Goal: Transaction & Acquisition: Purchase product/service

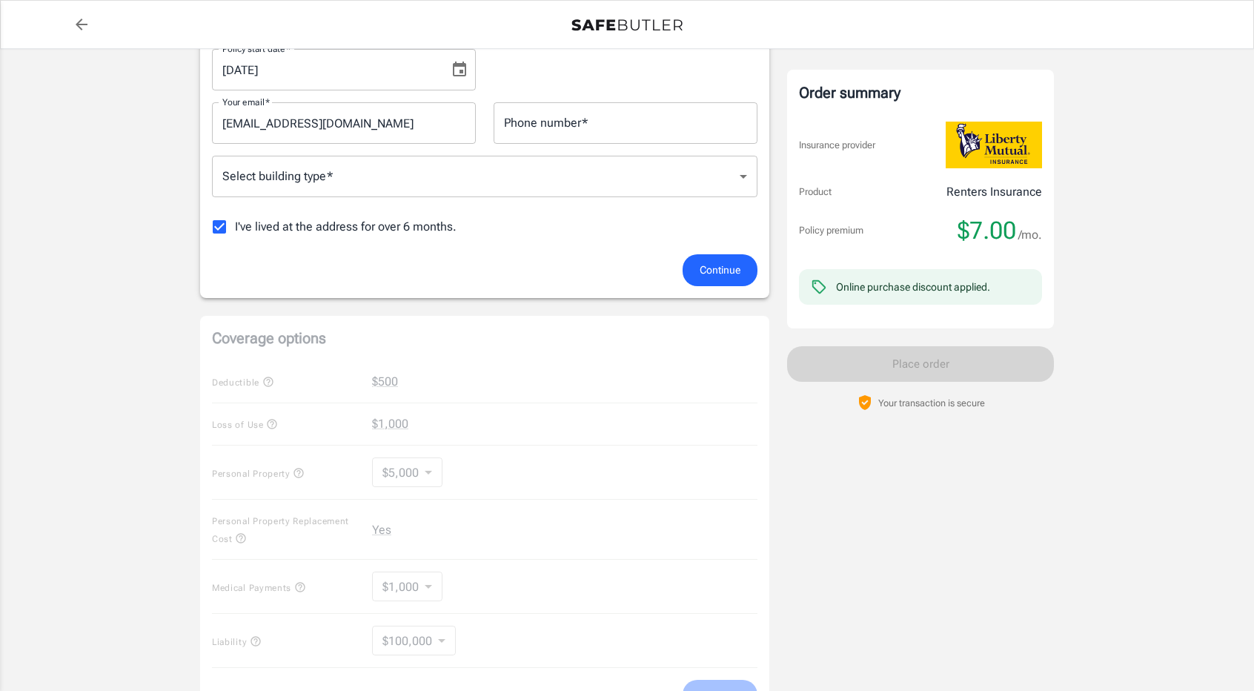
scroll to position [412, 0]
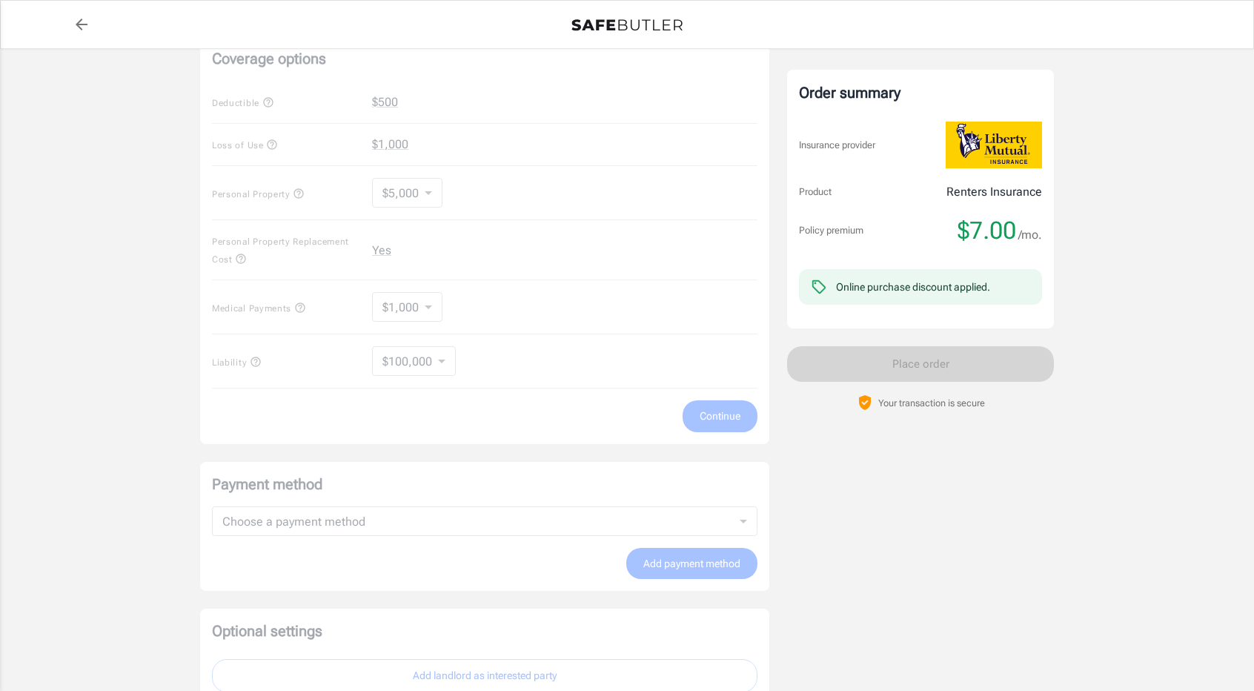
scroll to position [519, 0]
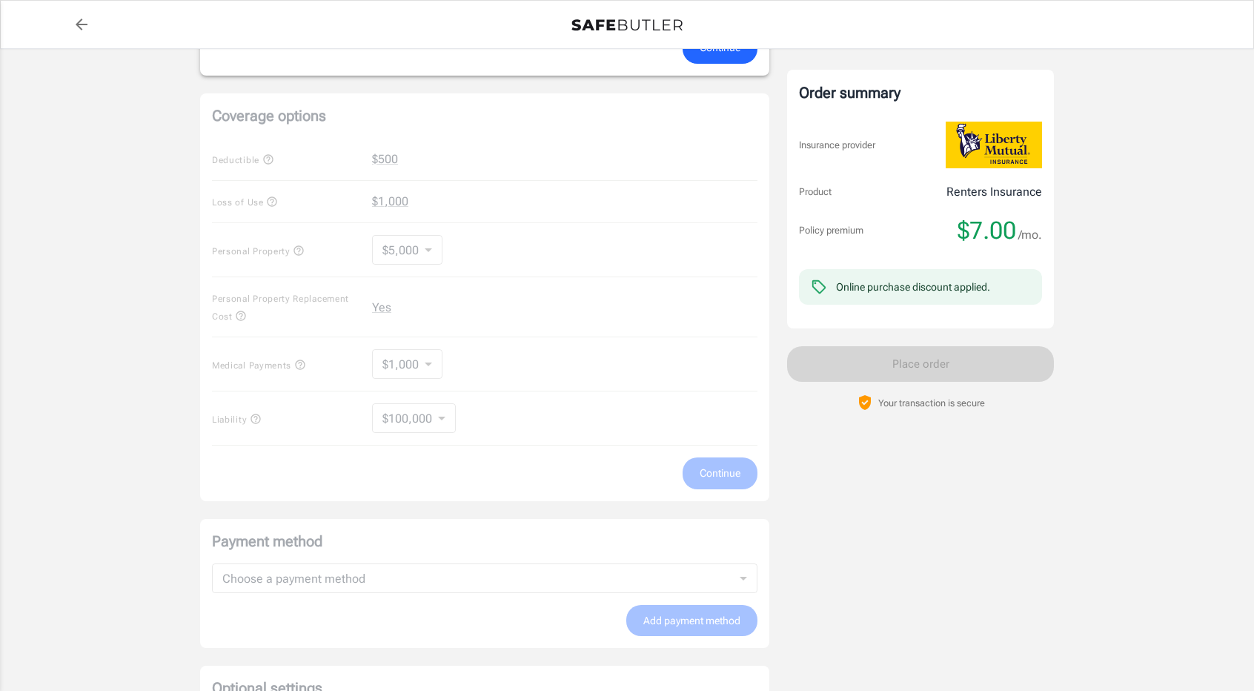
click at [438, 419] on div "Coverage options Deductible $500 Loss of Use $1,000 Personal Property $5,000 50…" at bounding box center [484, 297] width 569 height 408
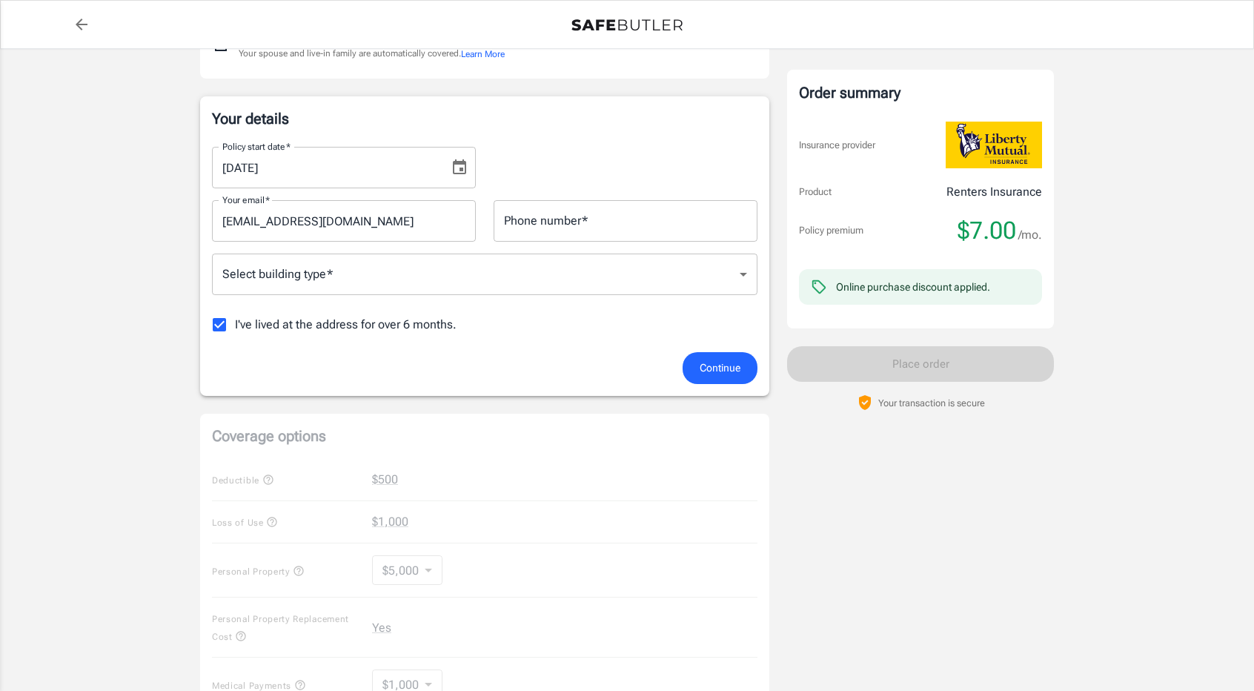
scroll to position [148, 0]
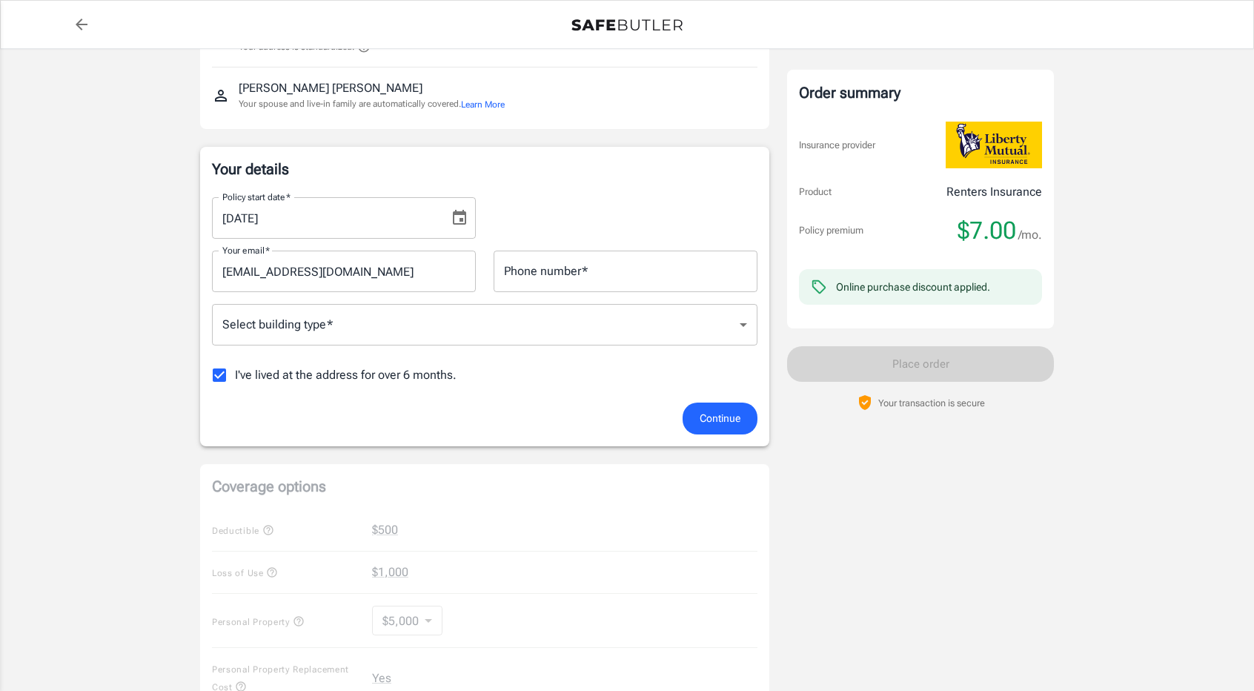
click at [219, 375] on input "I've lived at the address for over 6 months." at bounding box center [219, 374] width 31 height 31
checkbox input "false"
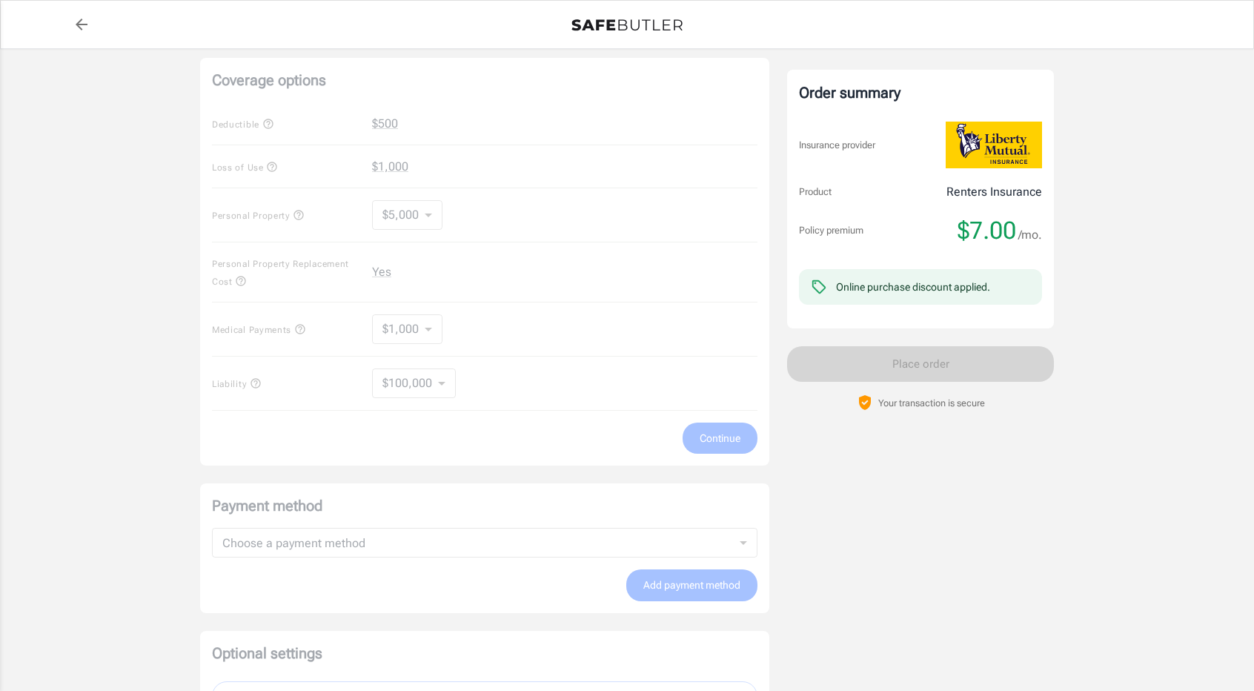
scroll to position [709, 0]
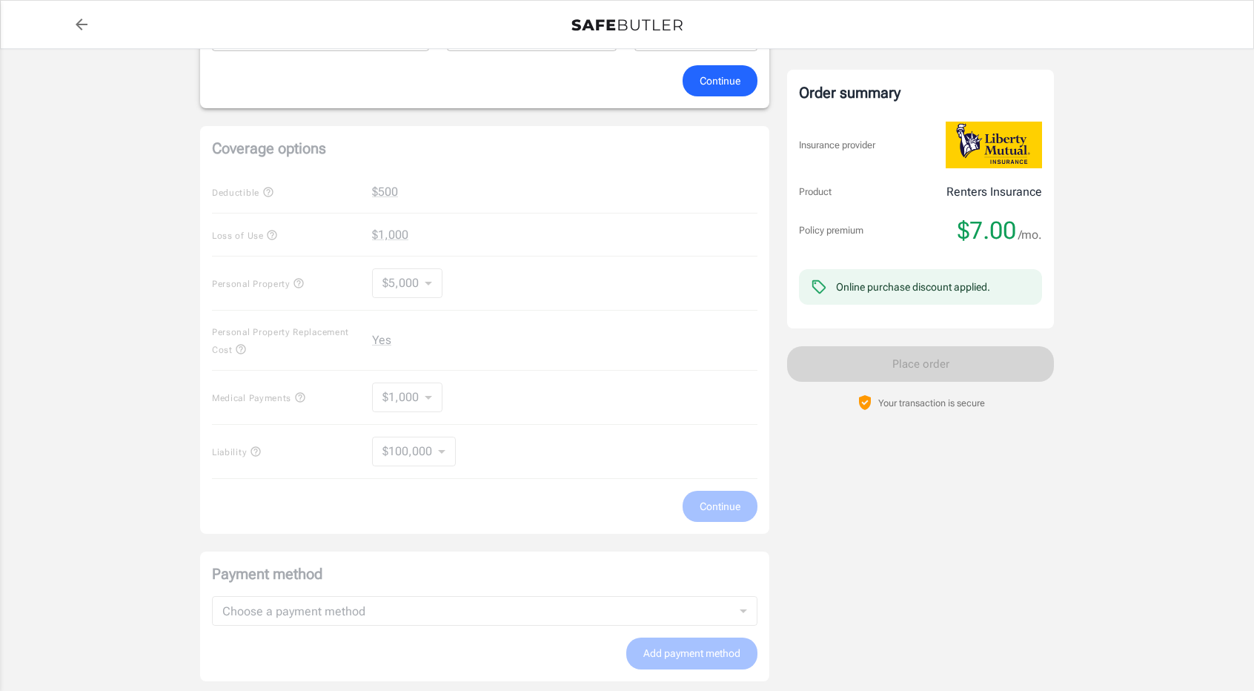
click at [428, 450] on div "Coverage options Deductible $500 Loss of Use $1,000 Personal Property $5,000 50…" at bounding box center [484, 330] width 569 height 408
click at [251, 452] on div "Coverage options Deductible $500 Loss of Use $1,000 Personal Property $5,000 50…" at bounding box center [484, 330] width 569 height 408
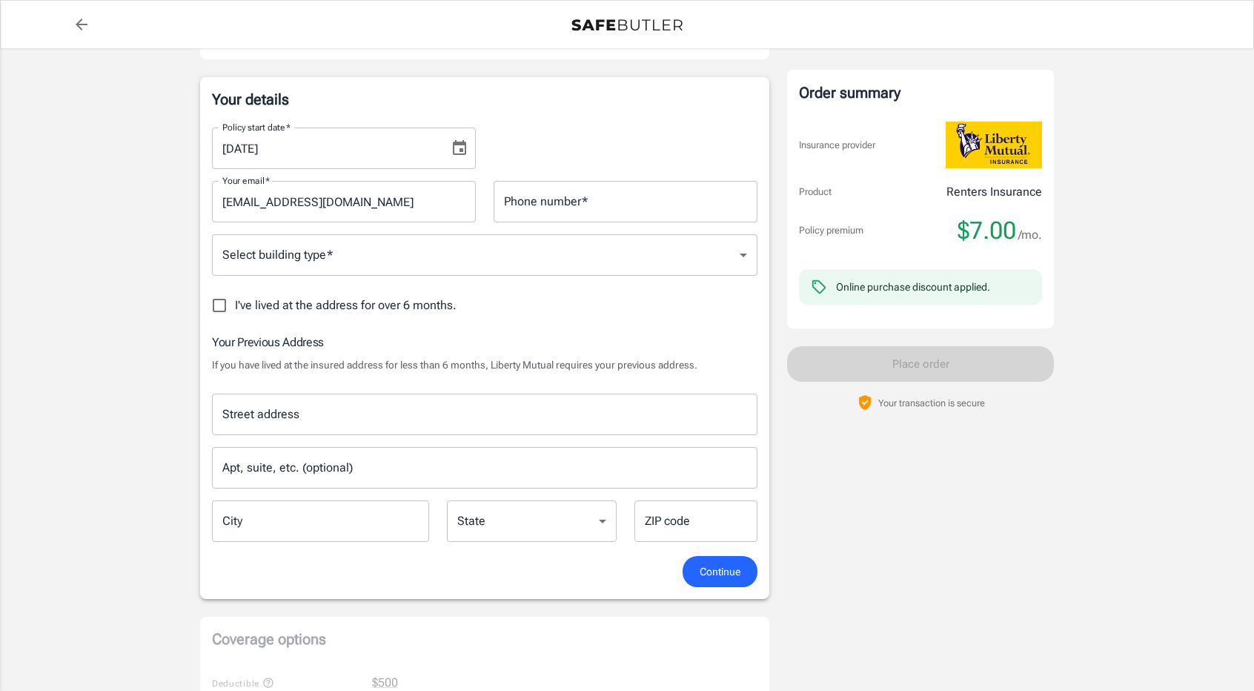
scroll to position [222, 0]
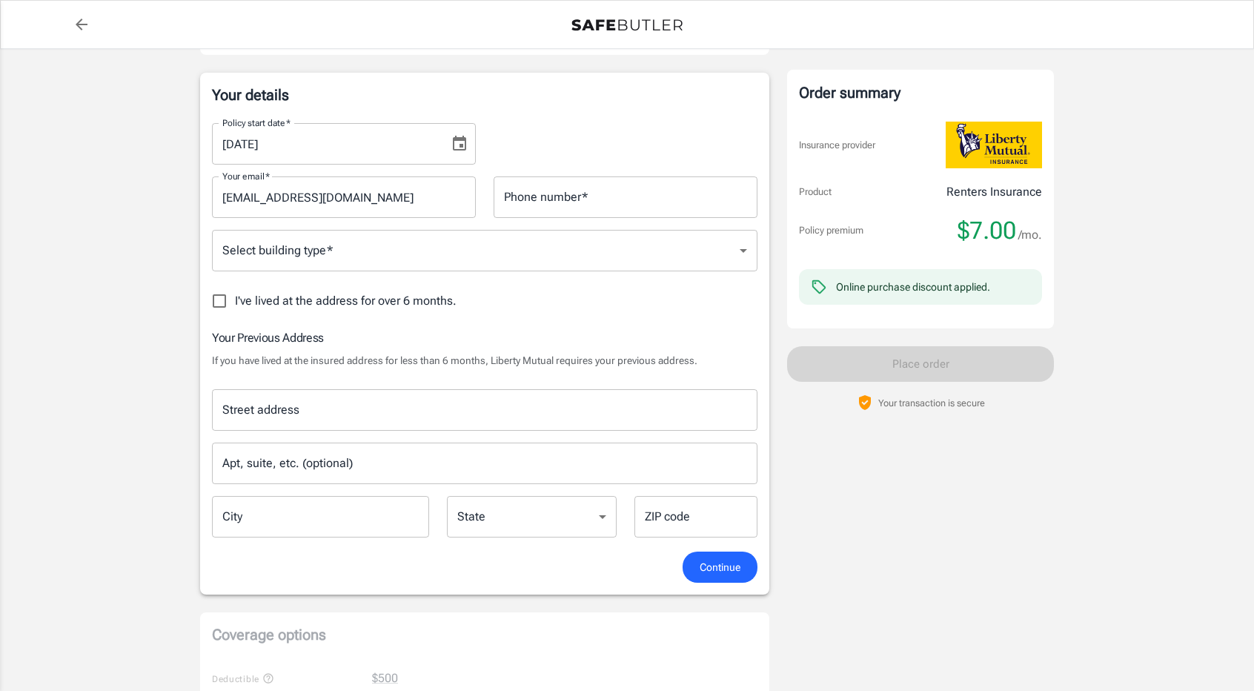
click at [270, 419] on input "Street address" at bounding box center [485, 410] width 532 height 28
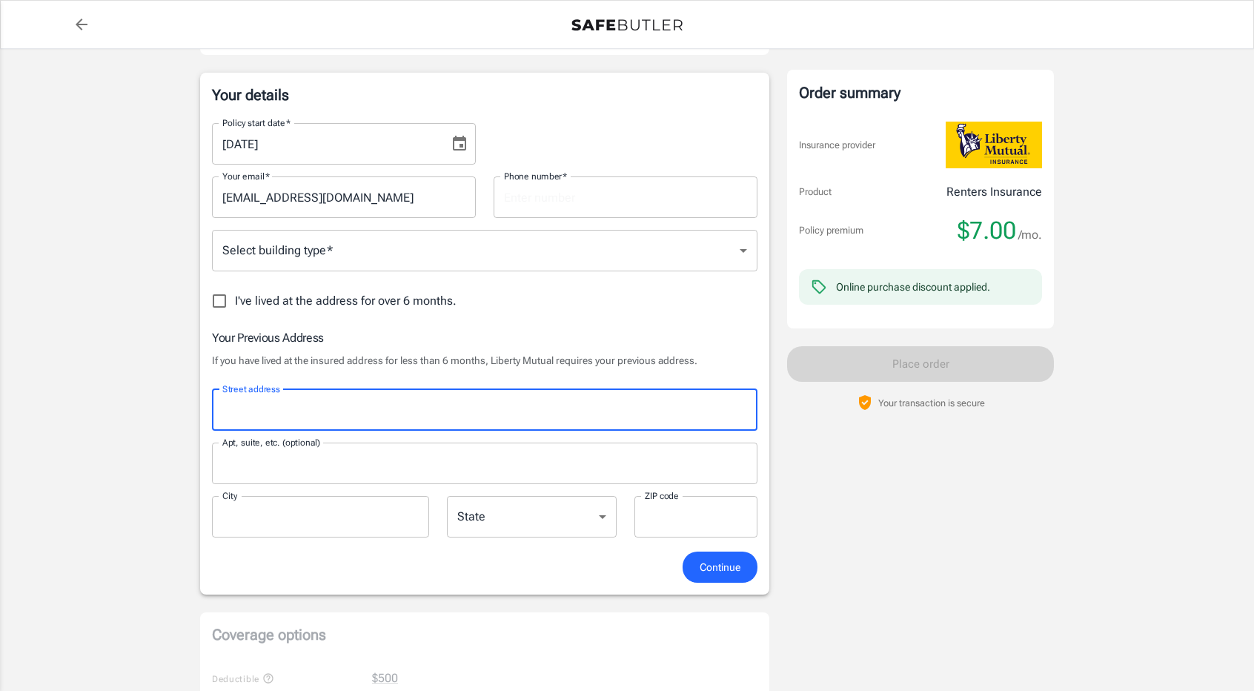
type input "[STREET_ADDRESS]"
type input "3479272536"
type input "1911"
type input "[GEOGRAPHIC_DATA]"
type input "48226"
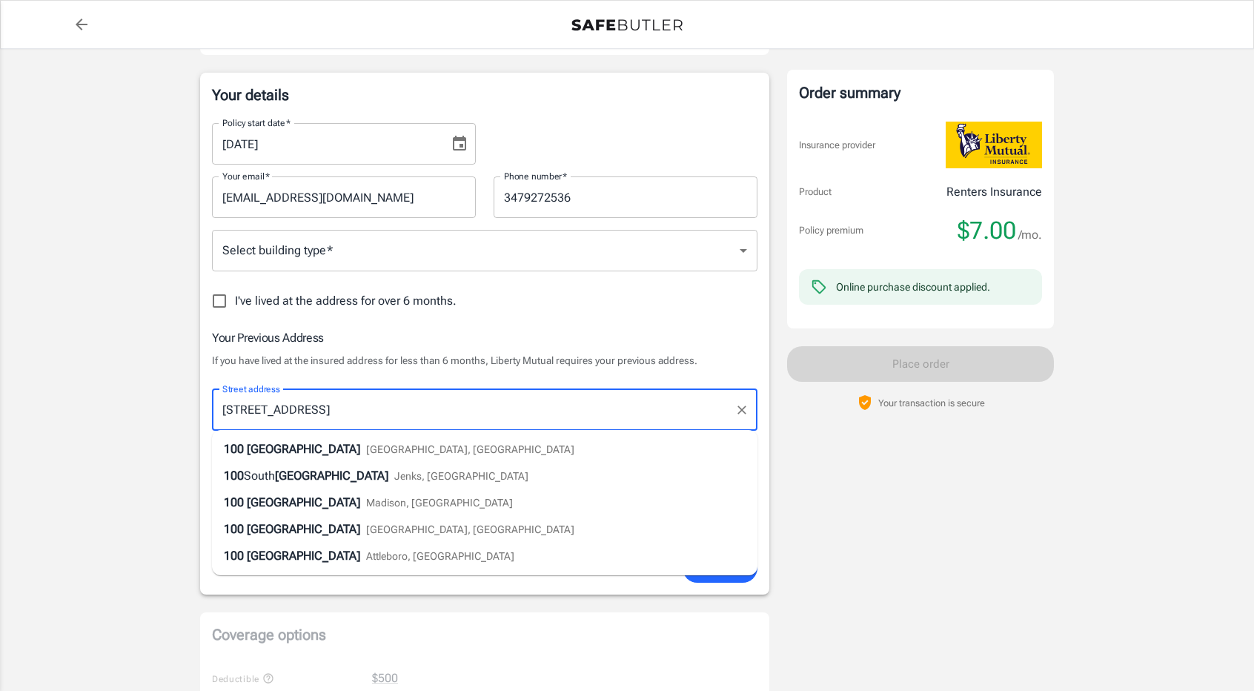
click at [336, 450] on div "100 Riverfront Drive Detroit, MI" at bounding box center [399, 449] width 351 height 18
select select "MI"
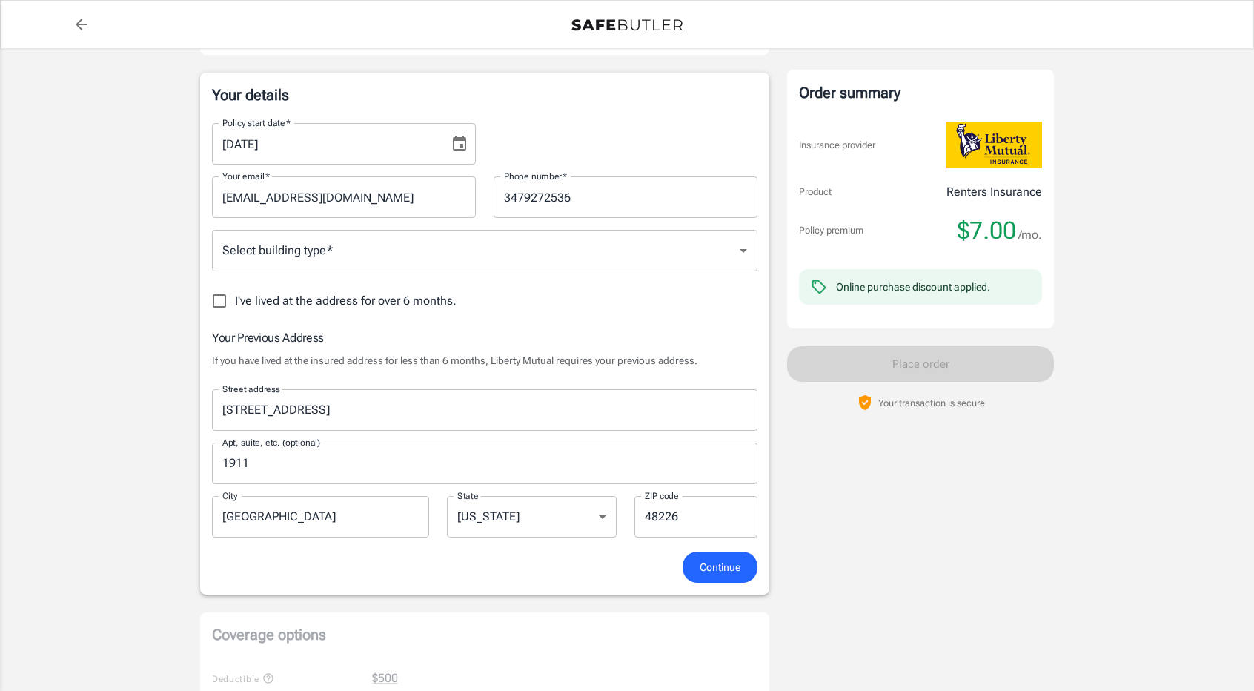
click at [712, 565] on span "Continue" at bounding box center [720, 567] width 41 height 19
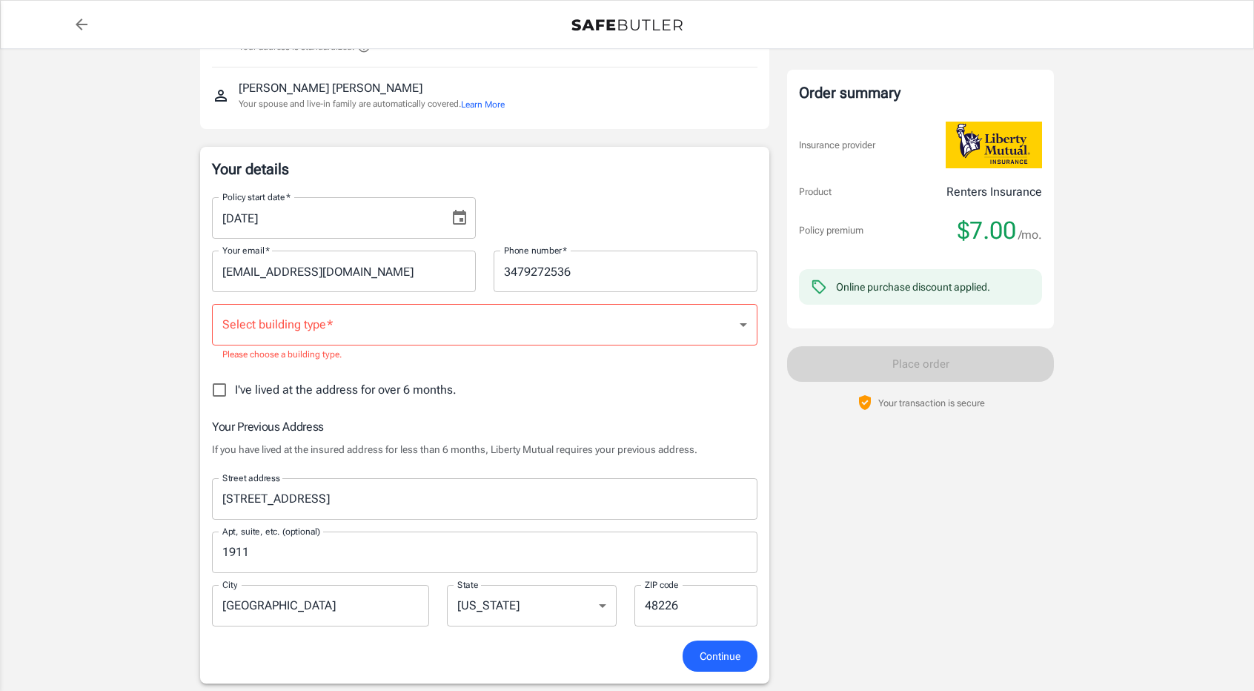
scroll to position [136, 0]
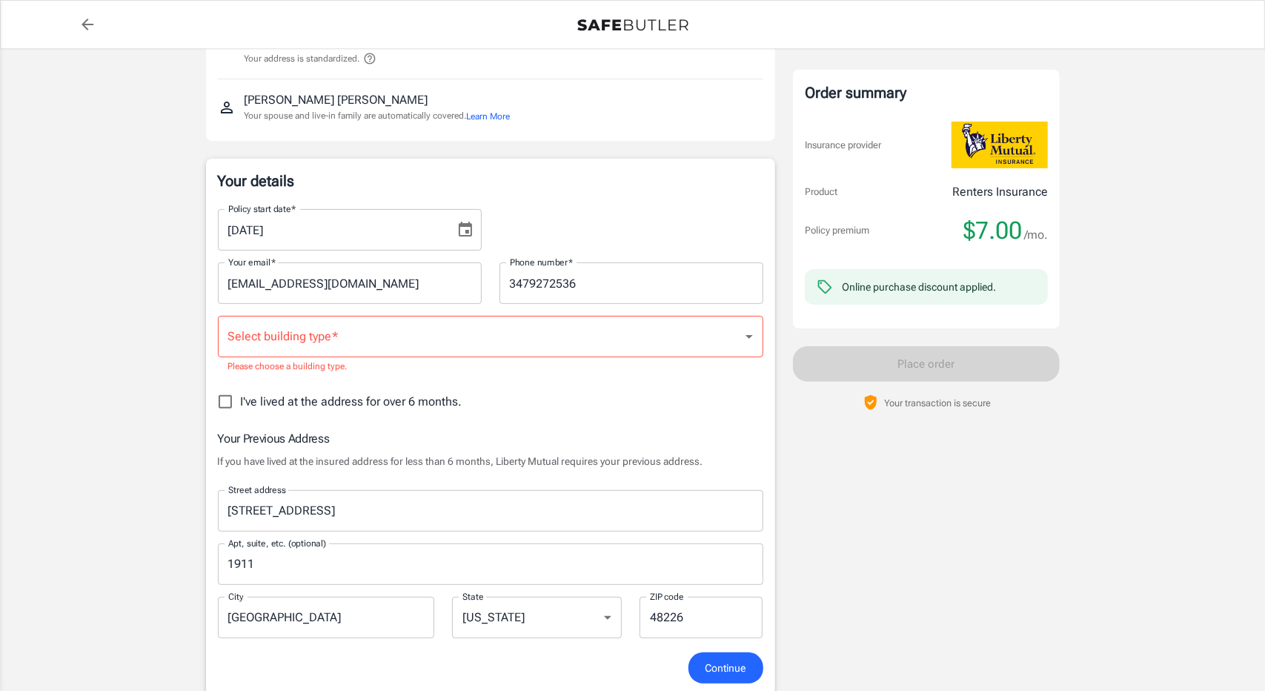
click at [359, 342] on body "Policy premium $ 7.00 /mo Liberty Mutual Renters Insurance 1632 MEADHURST DR SU…" at bounding box center [632, 683] width 1265 height 1639
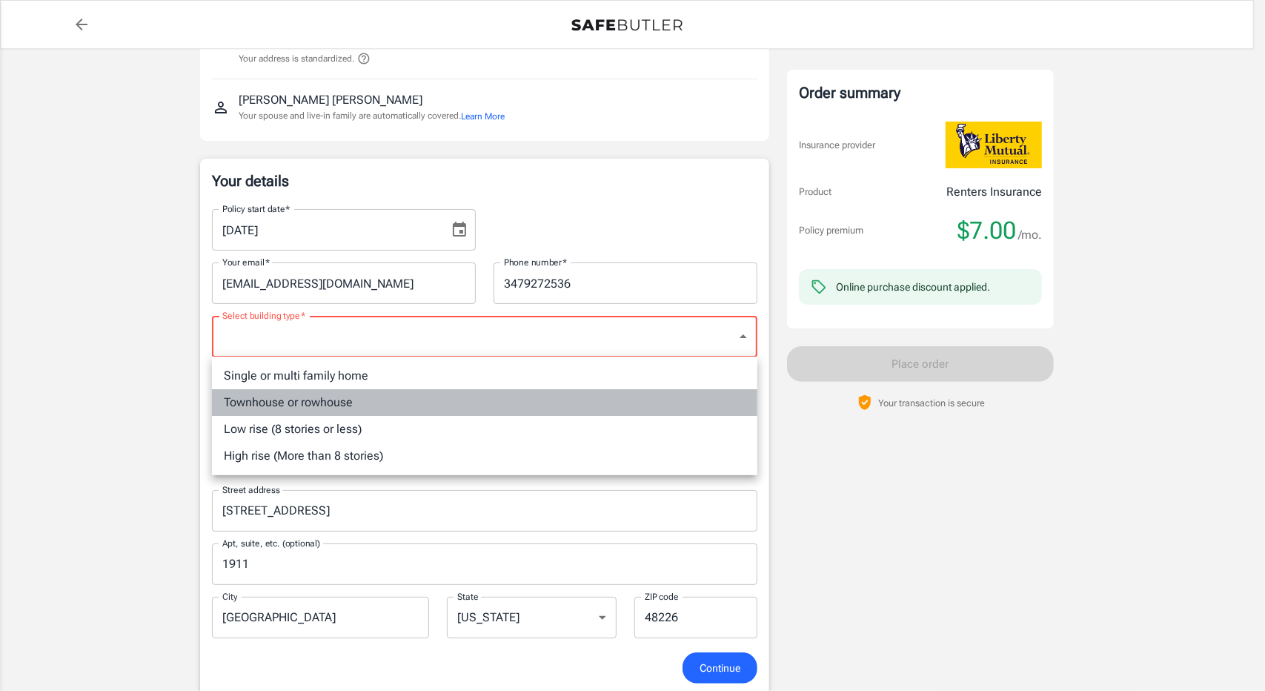
click at [325, 404] on li "Townhouse or rowhouse" at bounding box center [485, 402] width 546 height 27
type input "townhouse"
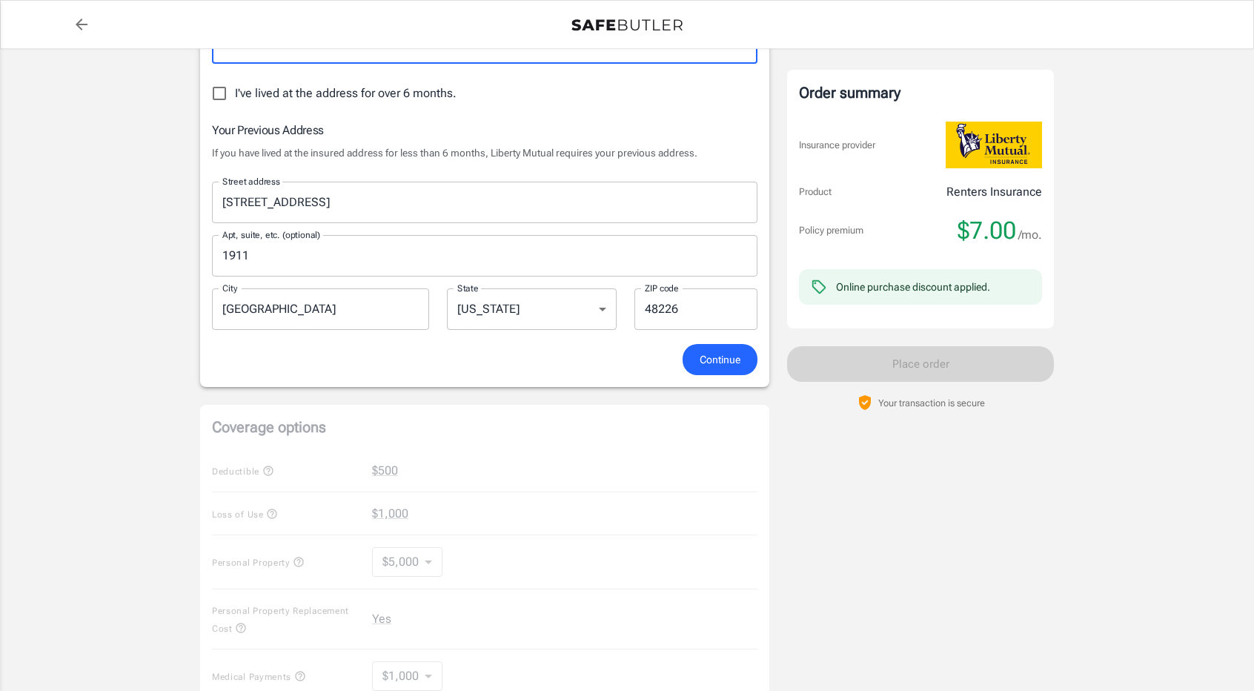
scroll to position [433, 0]
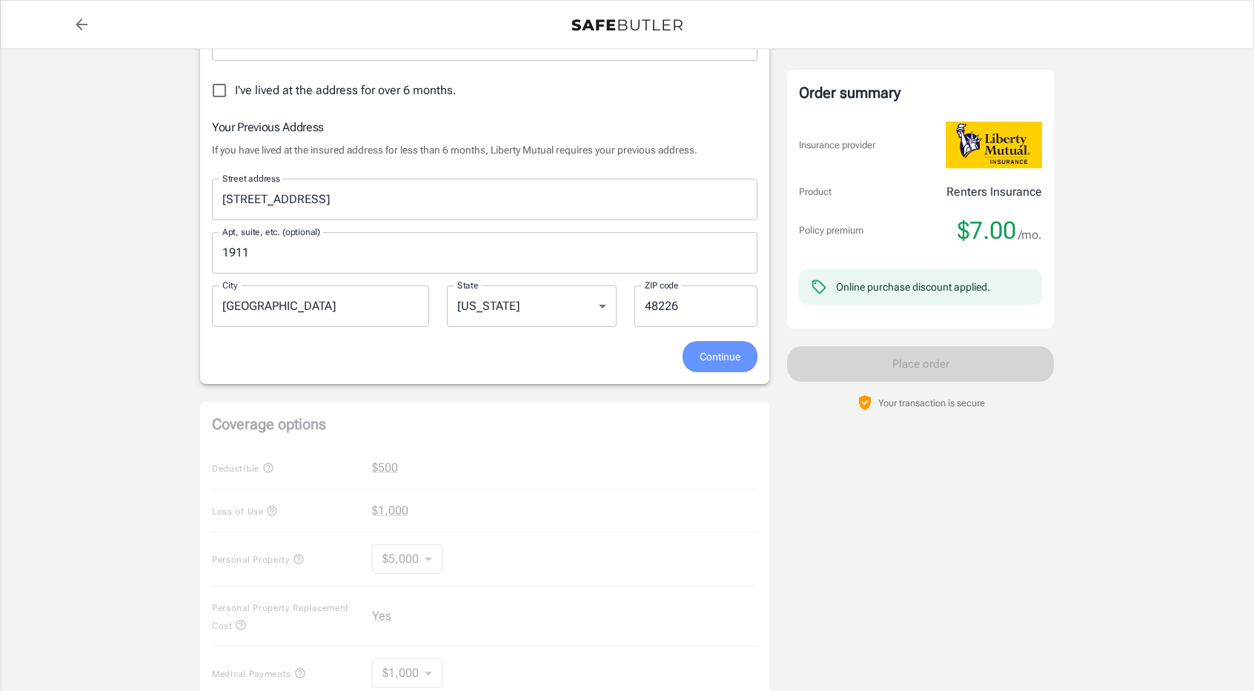
click at [722, 358] on span "Continue" at bounding box center [720, 357] width 41 height 19
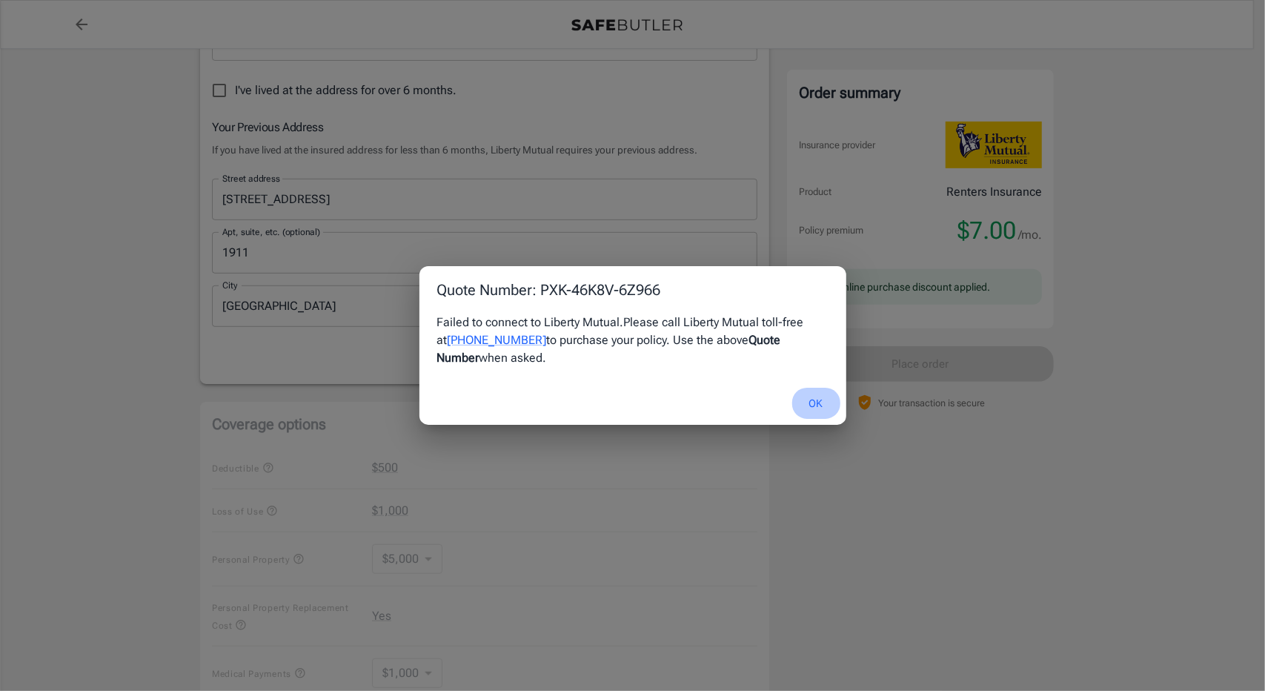
click at [825, 406] on button "OK" at bounding box center [816, 404] width 48 height 32
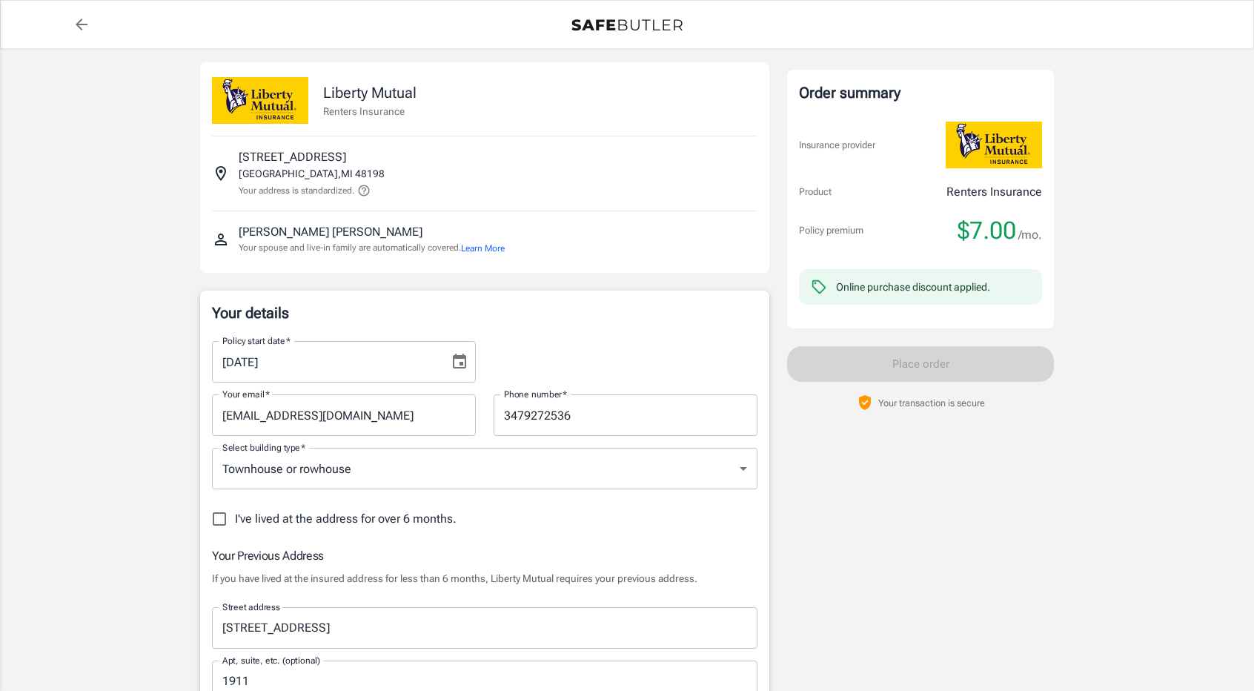
scroll to position [0, 0]
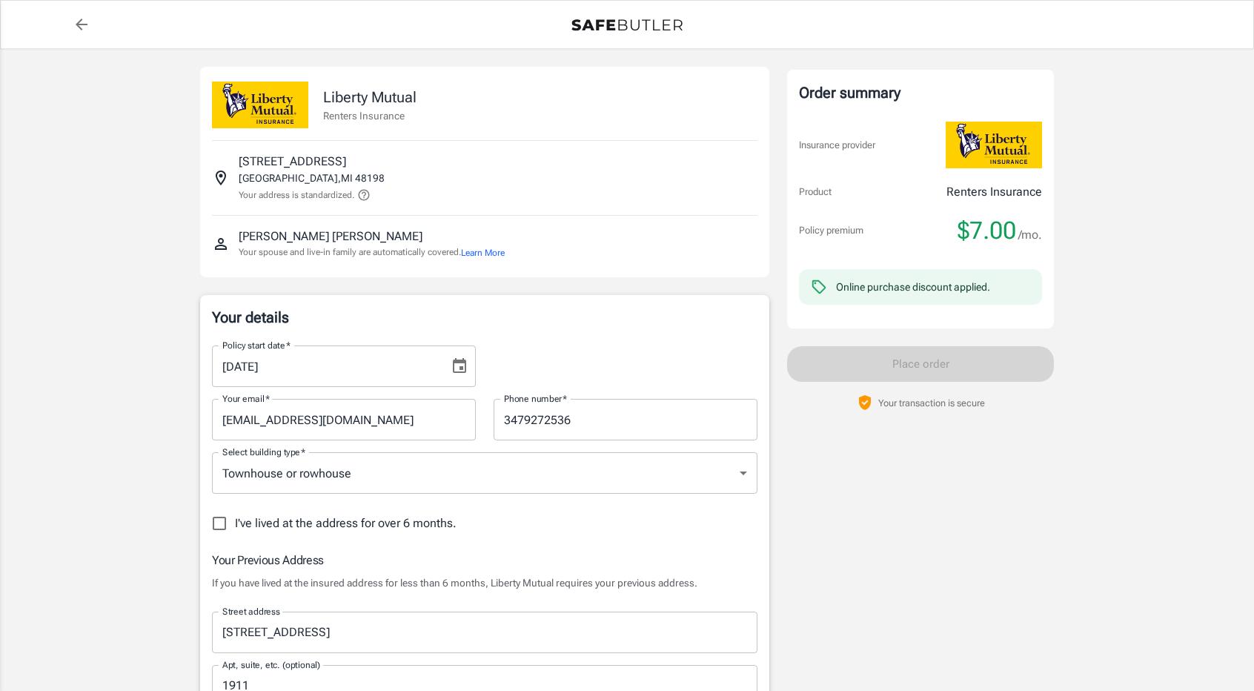
click at [463, 367] on icon "Choose date, selected date is Aug 31, 2025" at bounding box center [460, 366] width 18 height 18
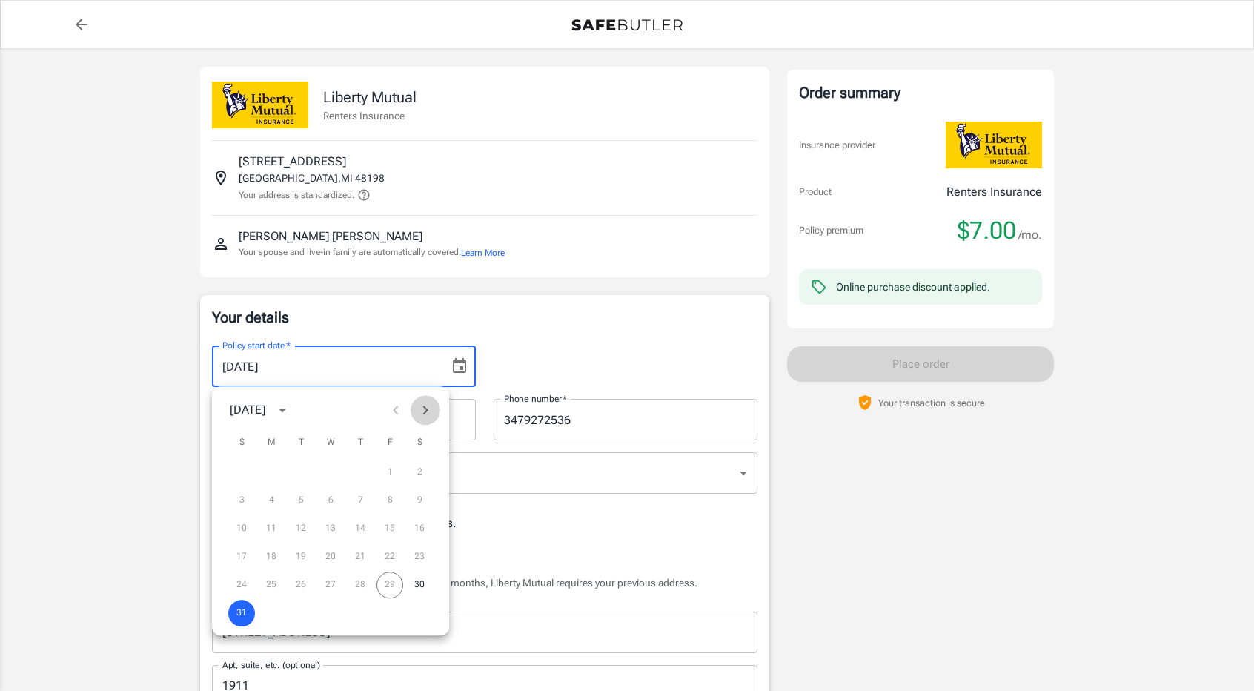
click at [426, 412] on icon "Next month" at bounding box center [426, 410] width 18 height 18
click at [270, 474] on button "1" at bounding box center [271, 472] width 27 height 27
type input "09/01/2025"
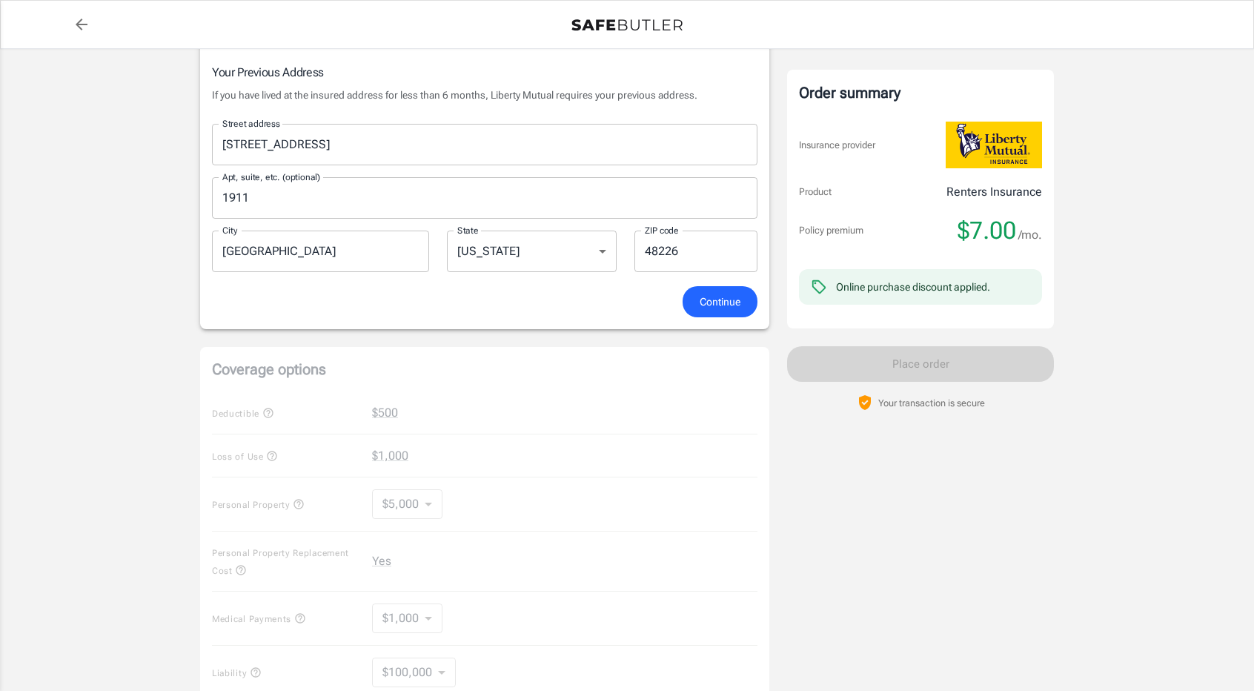
scroll to position [519, 0]
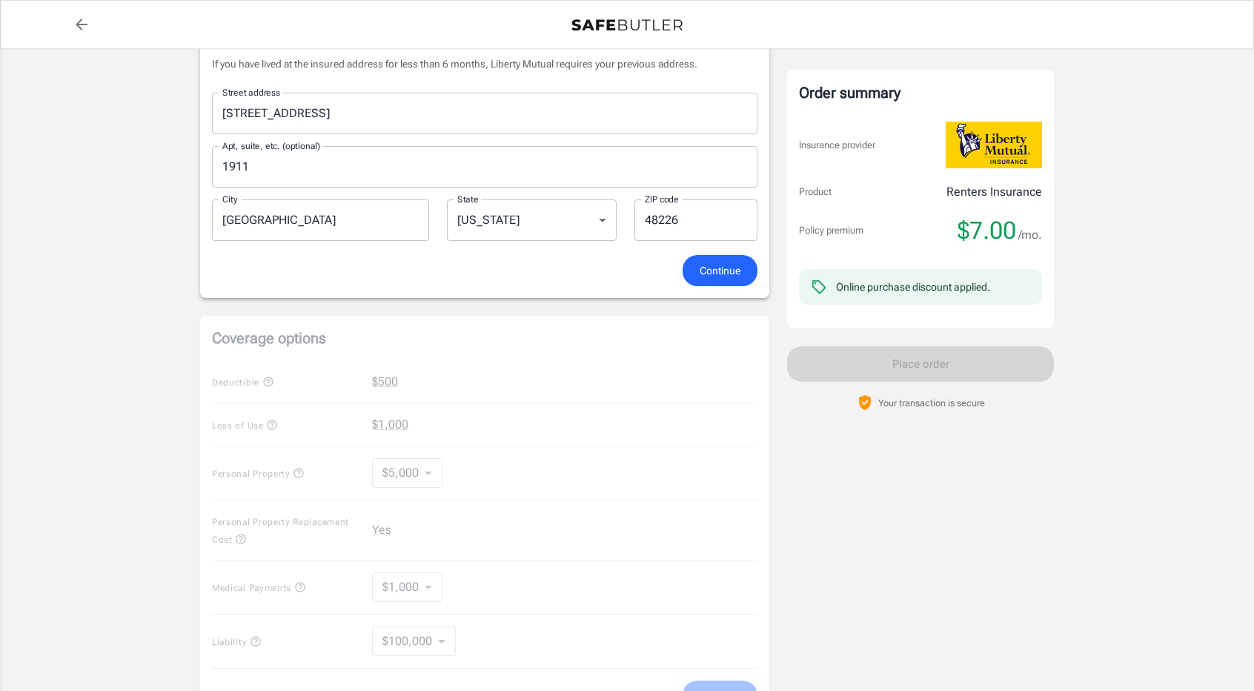
click at [721, 278] on span "Continue" at bounding box center [720, 271] width 41 height 19
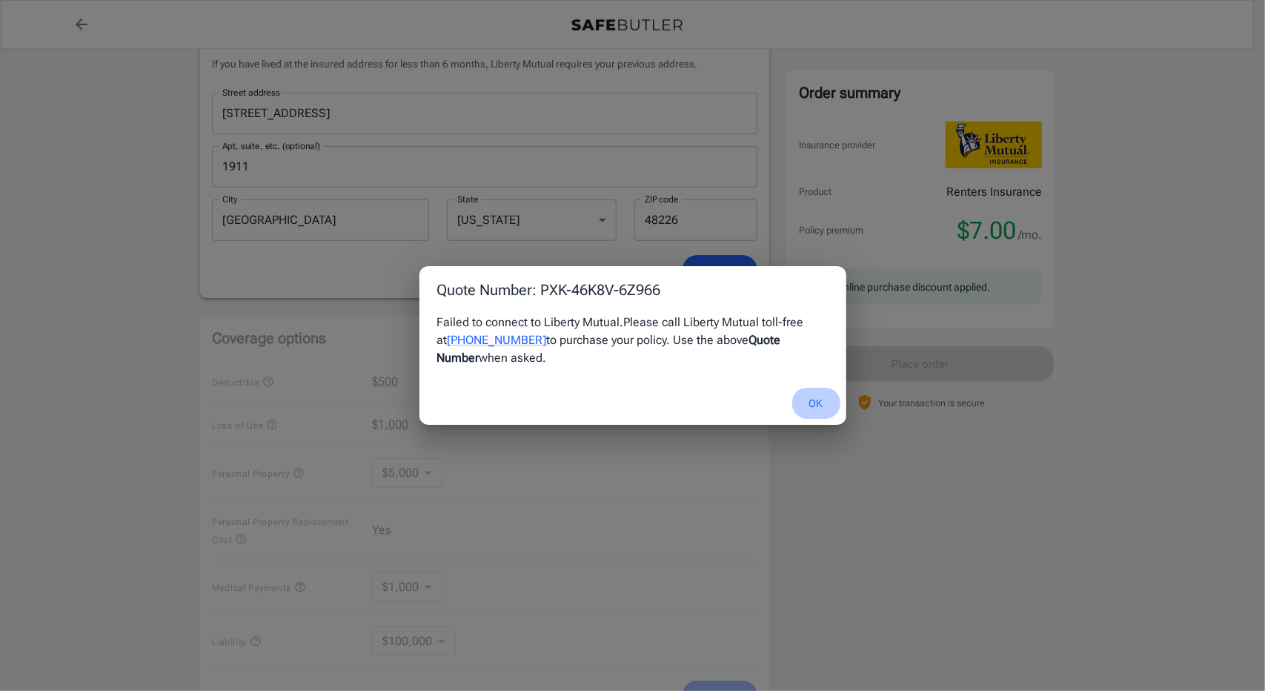
click at [812, 401] on button "OK" at bounding box center [816, 404] width 48 height 32
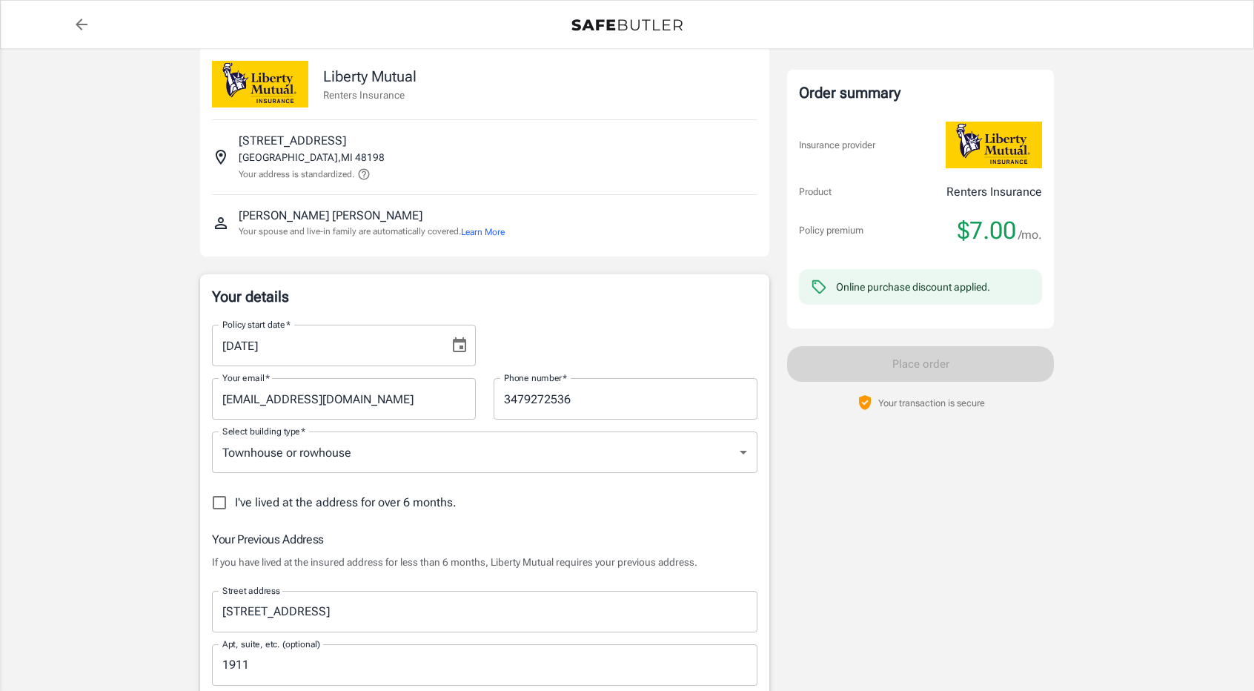
scroll to position [0, 0]
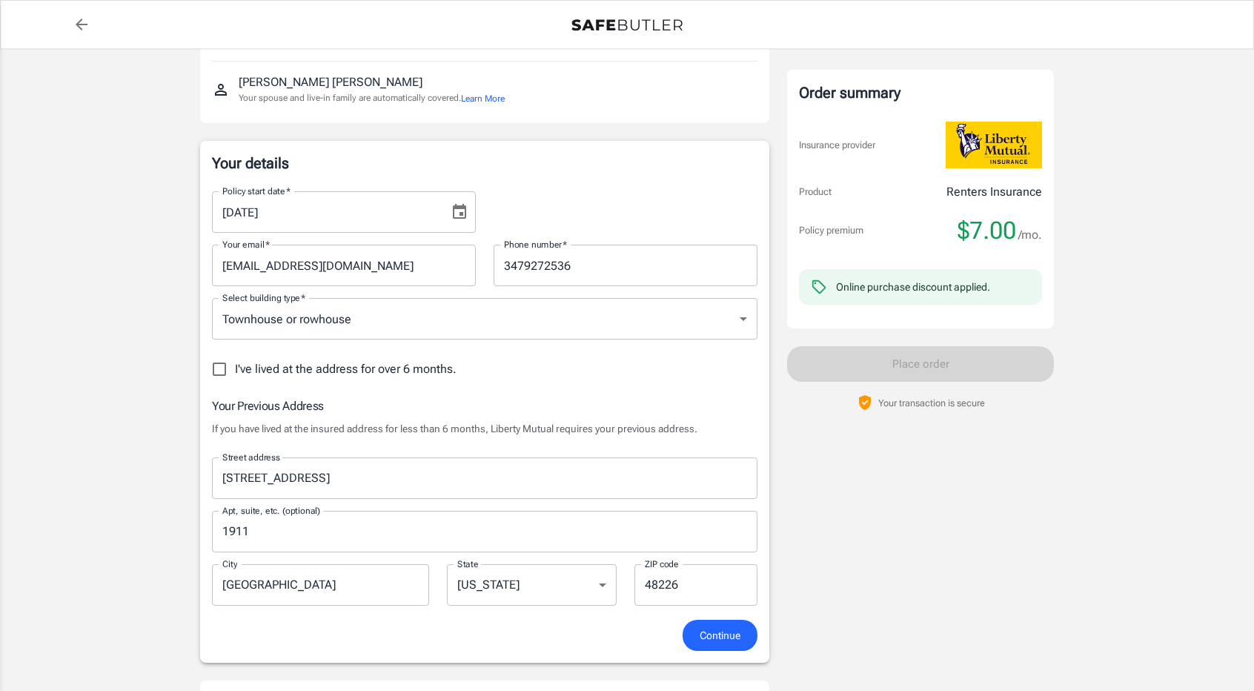
scroll to position [74, 0]
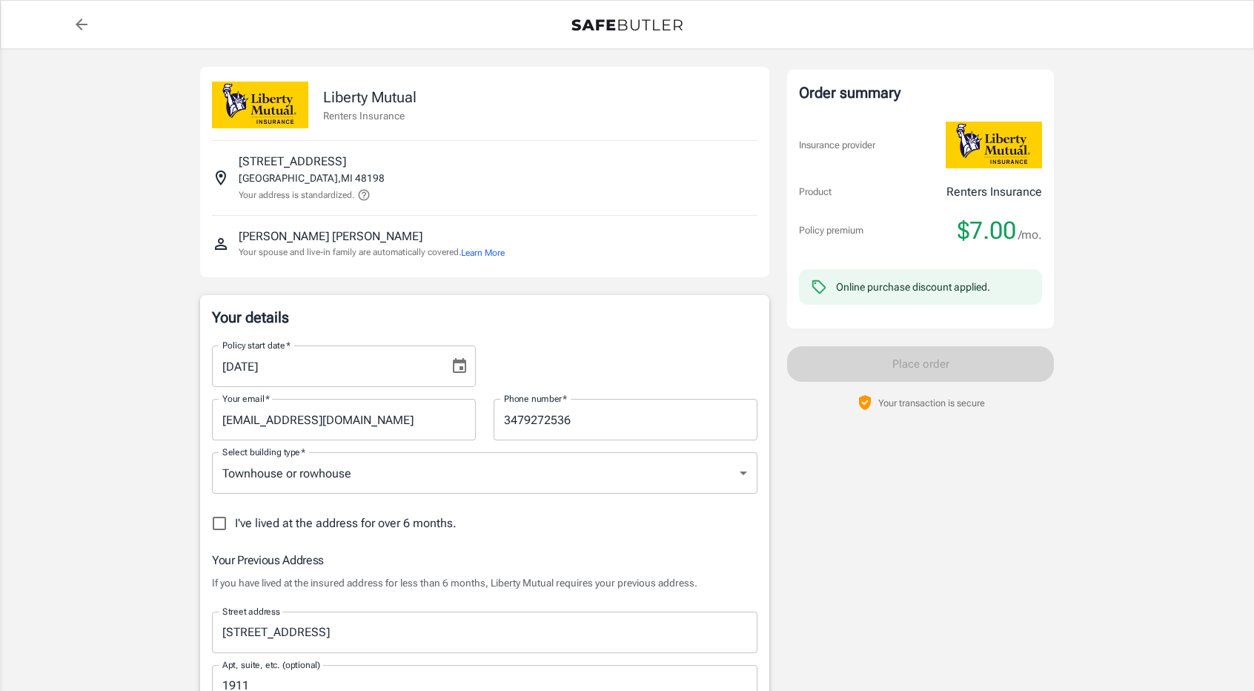
select select "MI"
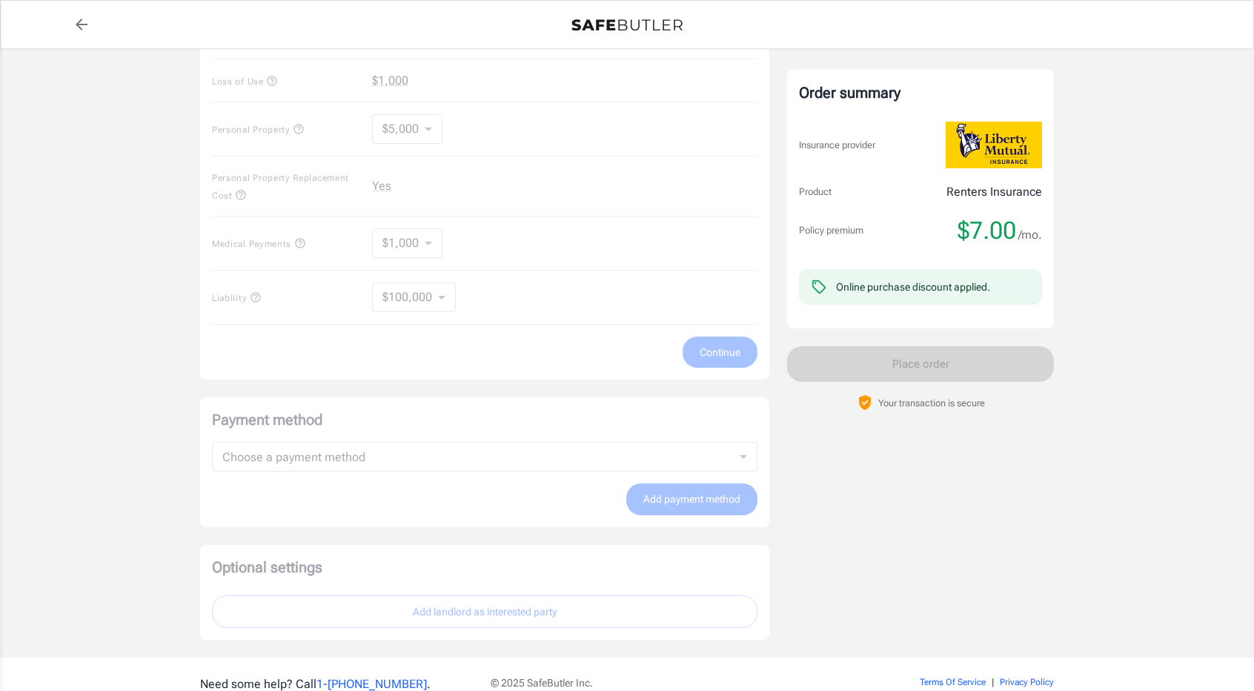
scroll to position [560, 0]
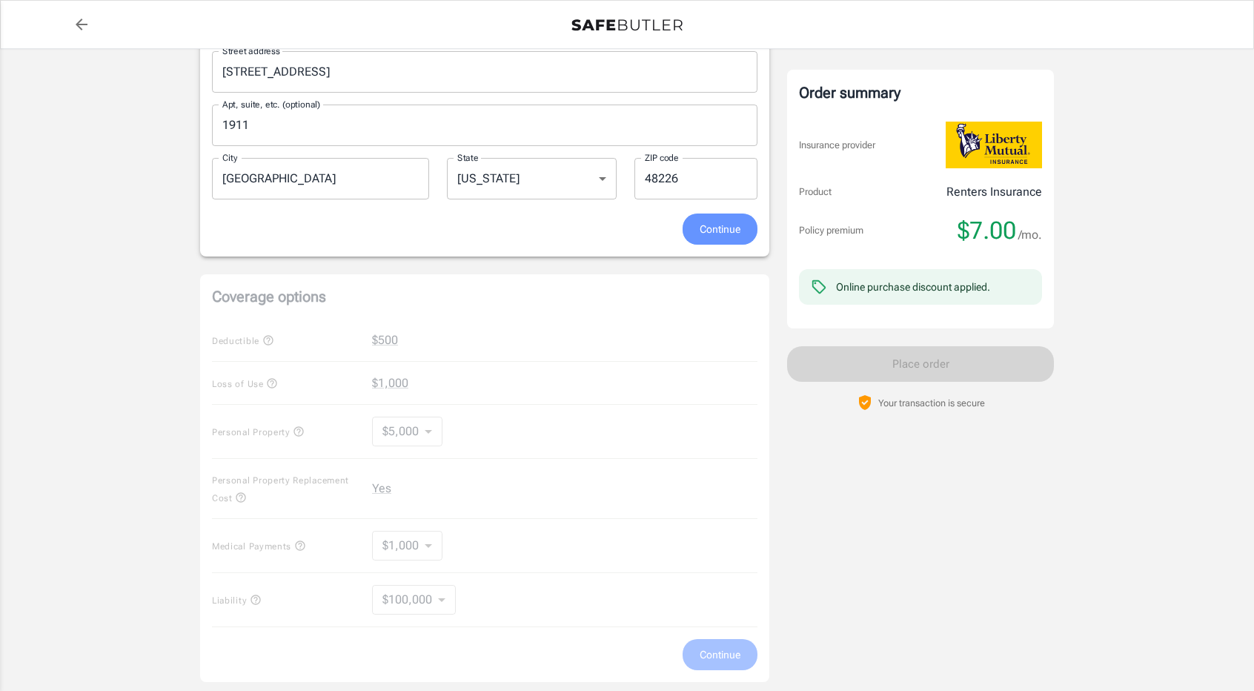
click at [726, 231] on span "Continue" at bounding box center [720, 229] width 41 height 19
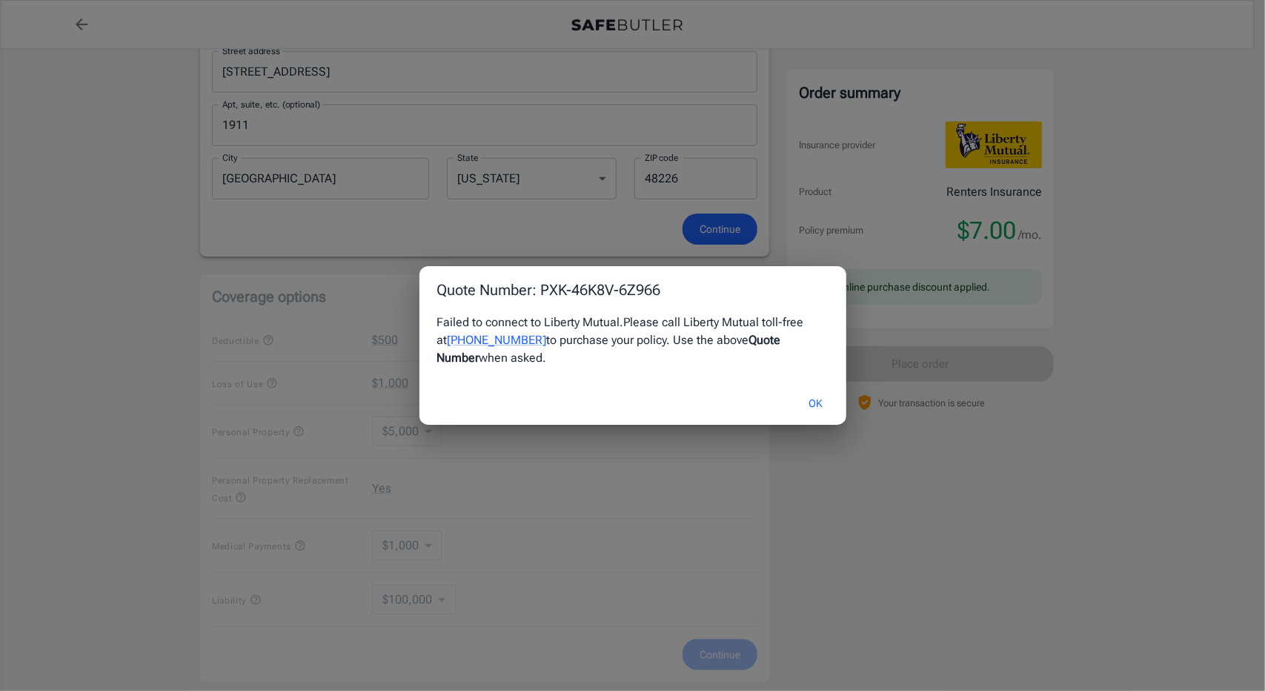
click at [818, 400] on button "OK" at bounding box center [816, 404] width 48 height 32
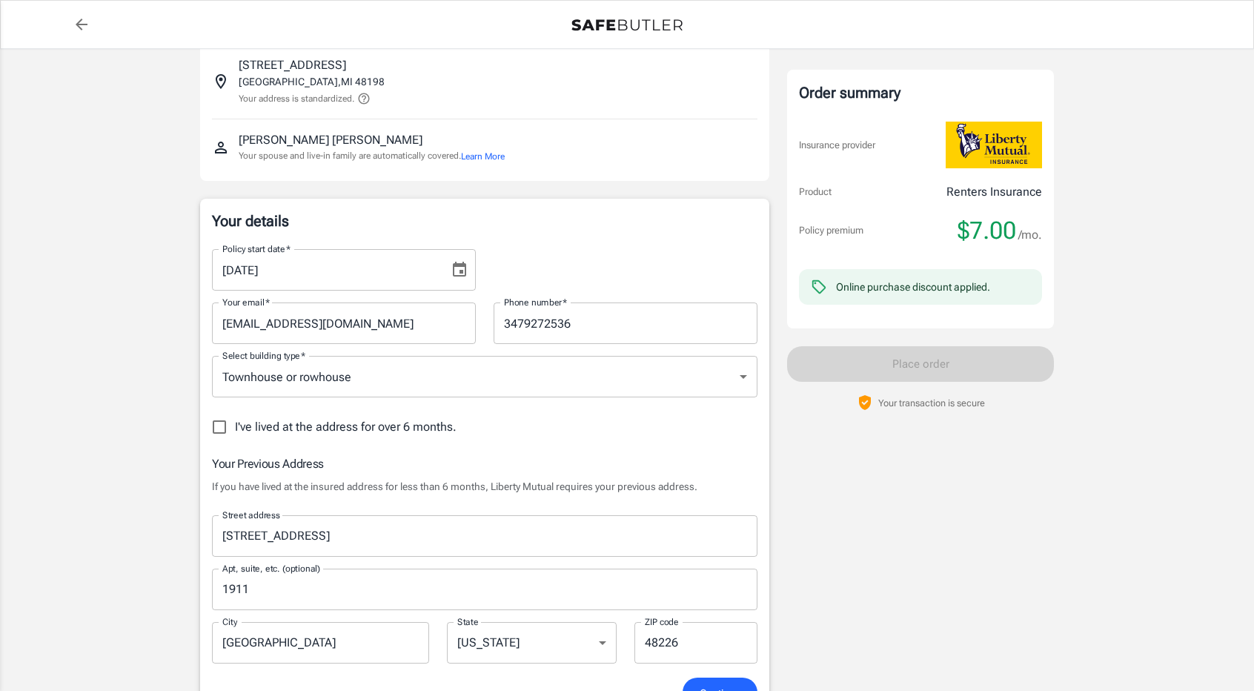
scroll to position [0, 0]
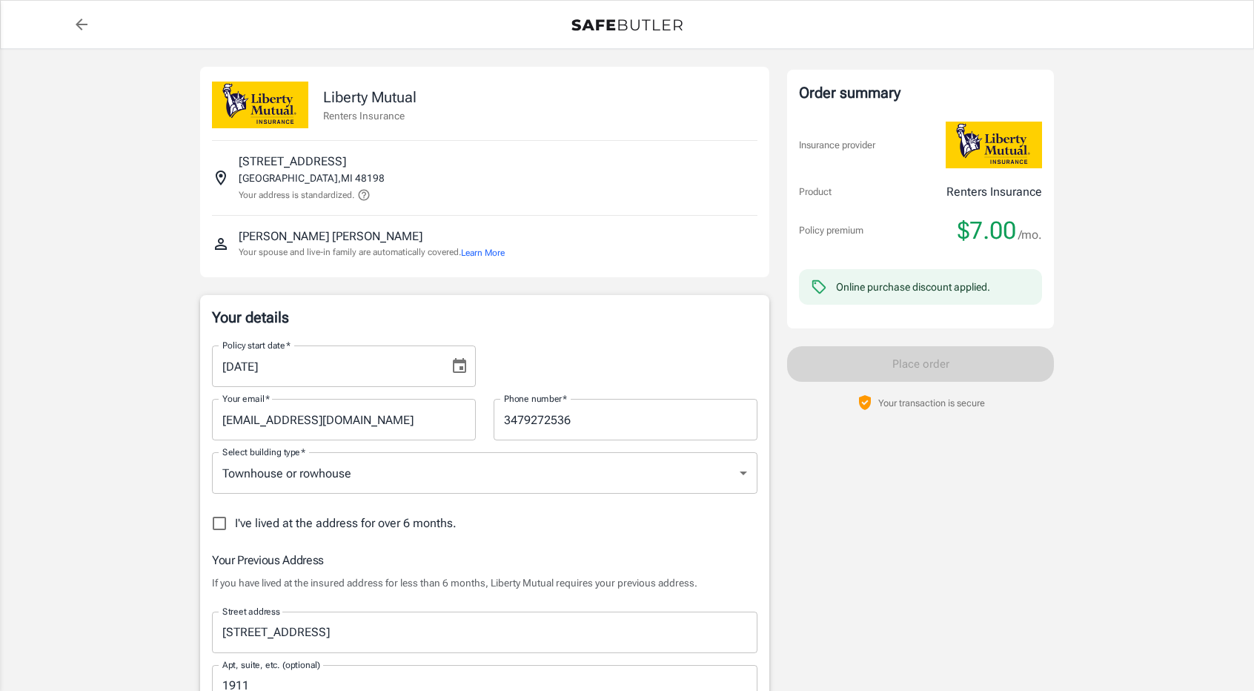
drag, startPoint x: 359, startPoint y: 156, endPoint x: 237, endPoint y: 158, distance: 121.6
click at [237, 158] on div "[STREET_ADDRESS] Your address is standardized." at bounding box center [485, 178] width 546 height 50
copy p "[STREET_ADDRESS]"
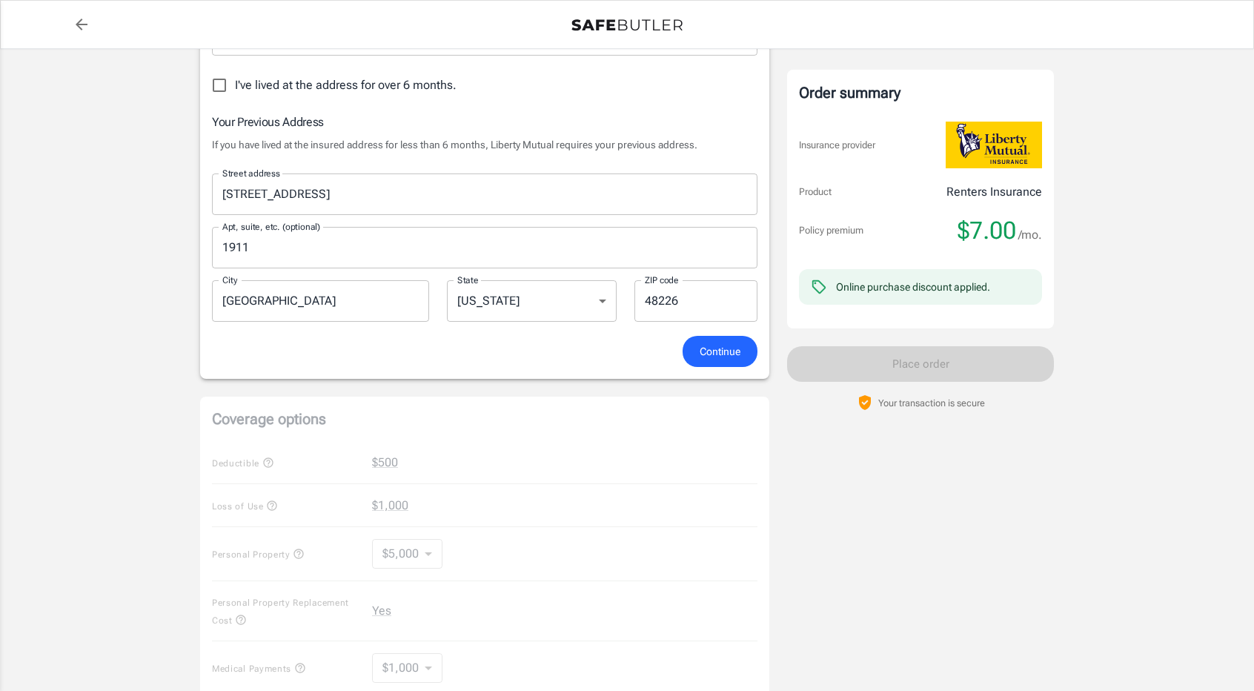
scroll to position [445, 0]
